Goal: Information Seeking & Learning: Learn about a topic

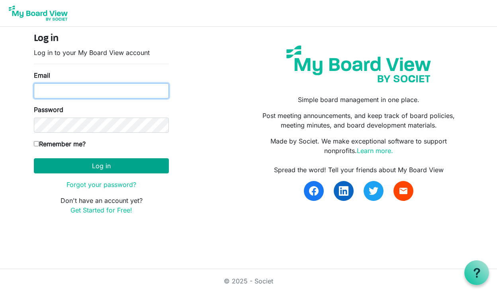
type input "mandertr@gmail.com"
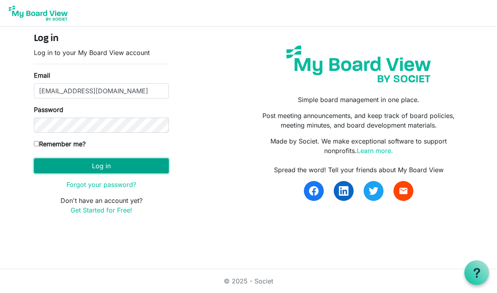
click at [112, 166] on button "Log in" at bounding box center [101, 165] width 135 height 15
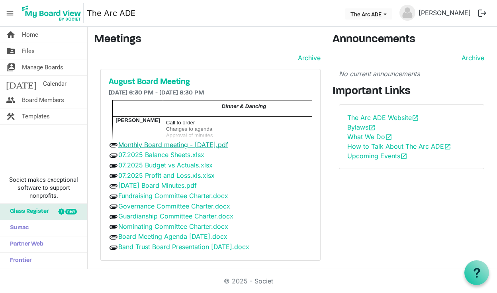
click at [168, 145] on link "Monthly Board meeting - August 20, 2025.pdf" at bounding box center [173, 145] width 110 height 8
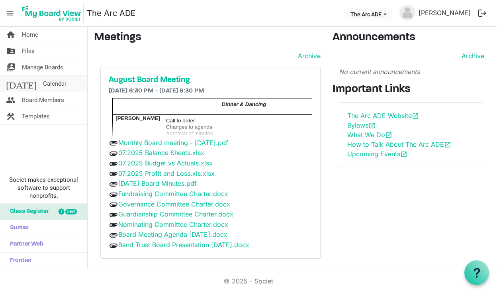
click at [43, 83] on span "Calendar" at bounding box center [55, 84] width 24 height 16
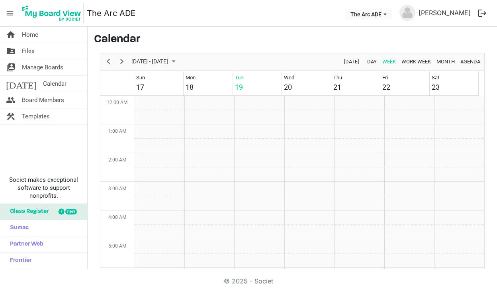
scroll to position [258, 0]
click at [28, 35] on span "Home" at bounding box center [30, 35] width 16 height 16
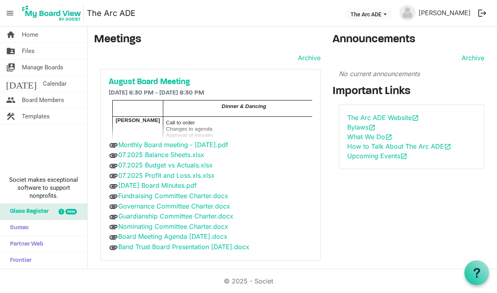
click at [482, 16] on button "logout" at bounding box center [482, 13] width 17 height 17
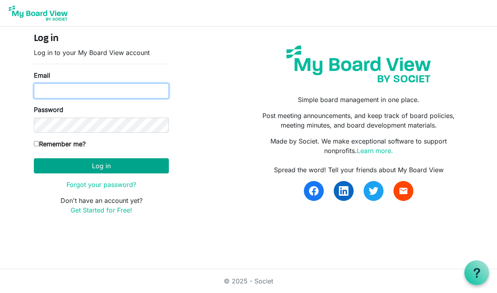
type input "[EMAIL_ADDRESS][DOMAIN_NAME]"
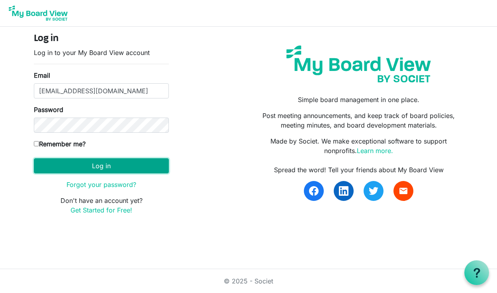
click at [89, 172] on button "Log in" at bounding box center [101, 165] width 135 height 15
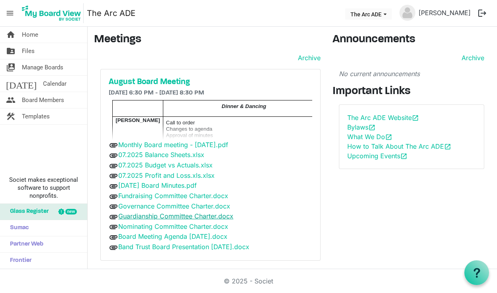
scroll to position [2, 0]
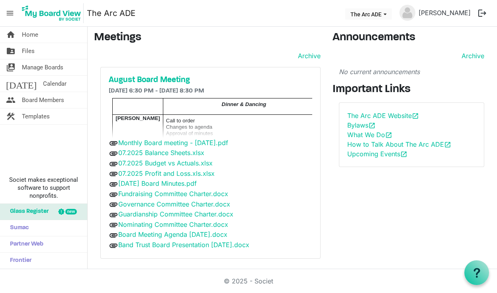
click at [239, 114] on td "Dinner & Dancing" at bounding box center [244, 106] width 162 height 16
click at [179, 82] on h5 "August Board Meeting" at bounding box center [211, 80] width 204 height 10
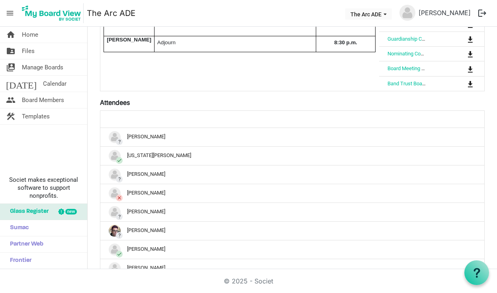
scroll to position [494, 0]
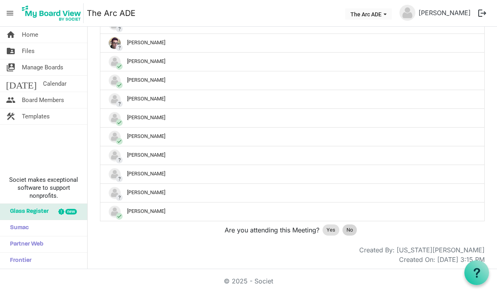
click at [350, 227] on span "No" at bounding box center [350, 230] width 6 height 8
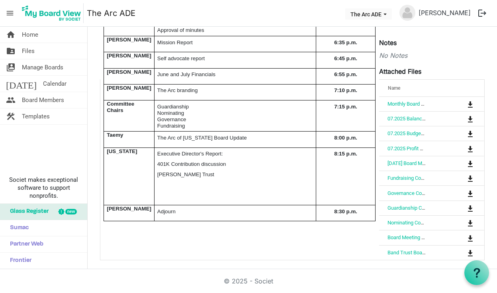
scroll to position [89, 0]
